Goal: Check status

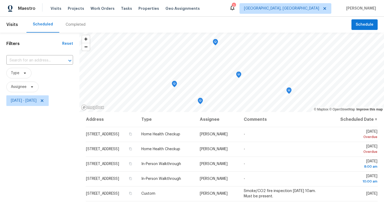
scroll to position [13, 0]
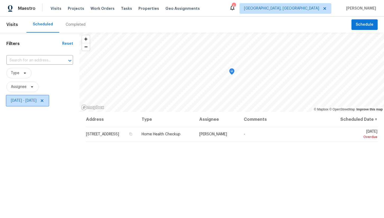
click at [37, 103] on span "[DATE] - [DATE]" at bounding box center [24, 100] width 26 height 5
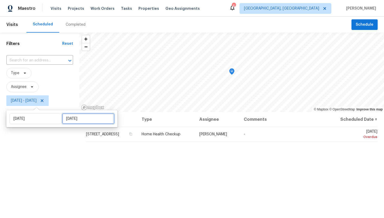
click at [70, 123] on input "[DATE]" at bounding box center [88, 118] width 52 height 11
select select "8"
select select "2025"
select select "9"
select select "2025"
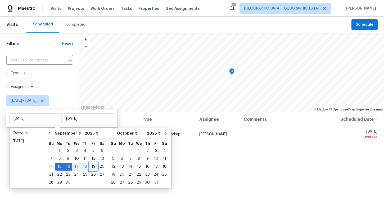
click at [91, 167] on div "19" at bounding box center [93, 166] width 8 height 7
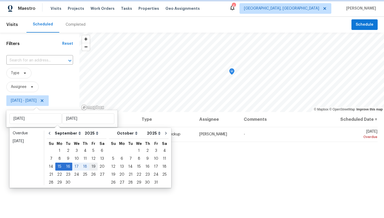
type input "[DATE]"
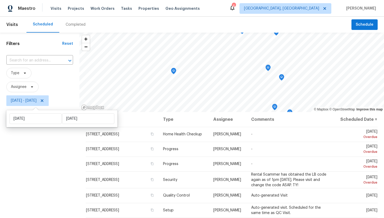
click at [57, 157] on div "Filters Reset ​ Type Assignee [DATE] - [DATE]" at bounding box center [39, 160] width 79 height 254
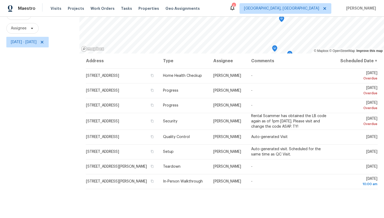
scroll to position [57, 0]
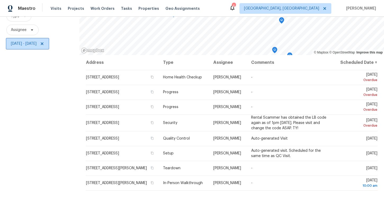
click at [46, 46] on span "[DATE] - [DATE]" at bounding box center [27, 43] width 42 height 11
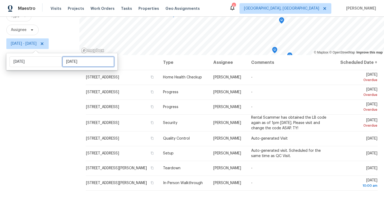
select select "8"
select select "2025"
select select "9"
select select "2025"
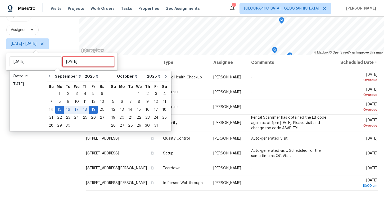
click at [69, 59] on input "[DATE]" at bounding box center [88, 61] width 52 height 11
type input "[DATE]"
click at [83, 111] on div "18" at bounding box center [85, 109] width 8 height 7
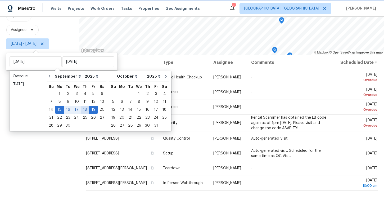
type input "[DATE]"
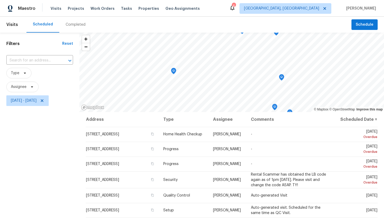
click at [63, 147] on div "Filters Reset ​ Type Assignee [DATE] - [DATE]" at bounding box center [39, 160] width 79 height 254
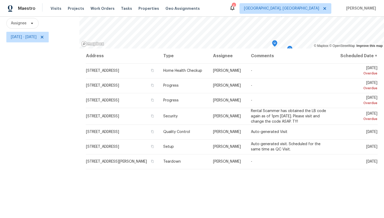
scroll to position [67, 0]
